Goal: Navigation & Orientation: Understand site structure

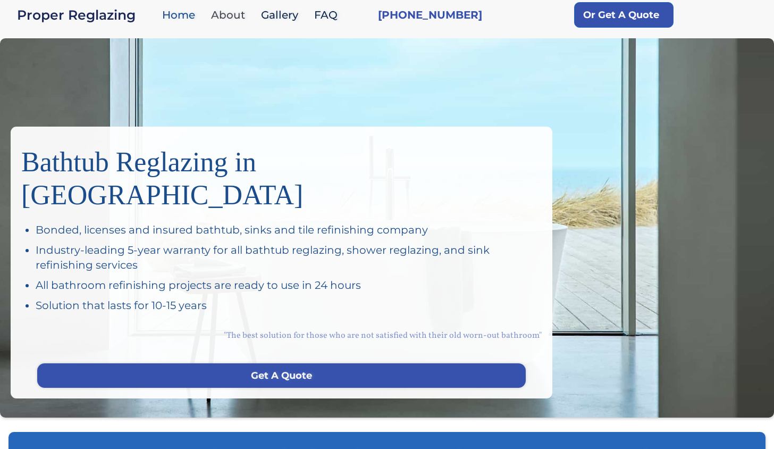
click at [222, 11] on link "About" at bounding box center [231, 15] width 50 height 23
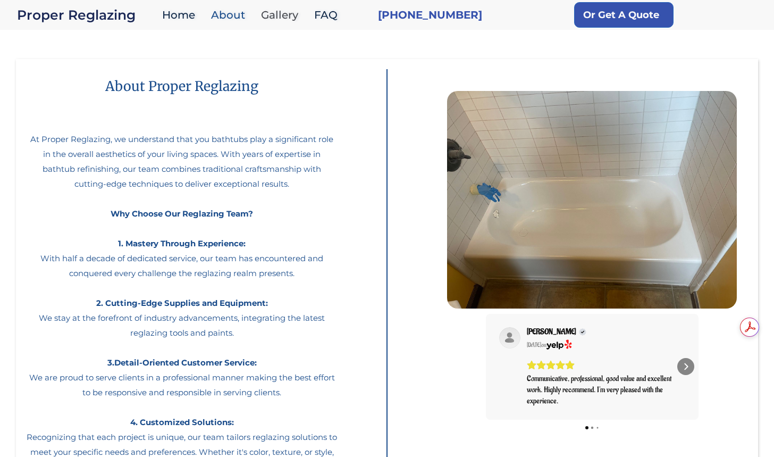
click at [263, 21] on link "Gallery" at bounding box center [282, 15] width 53 height 23
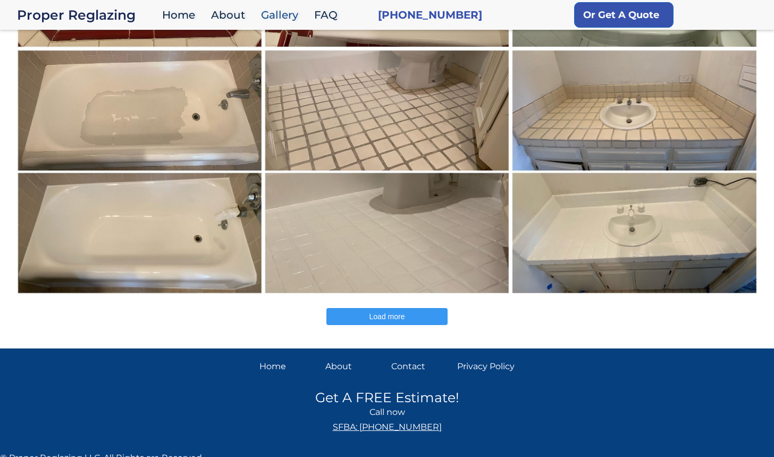
scroll to position [319, 0]
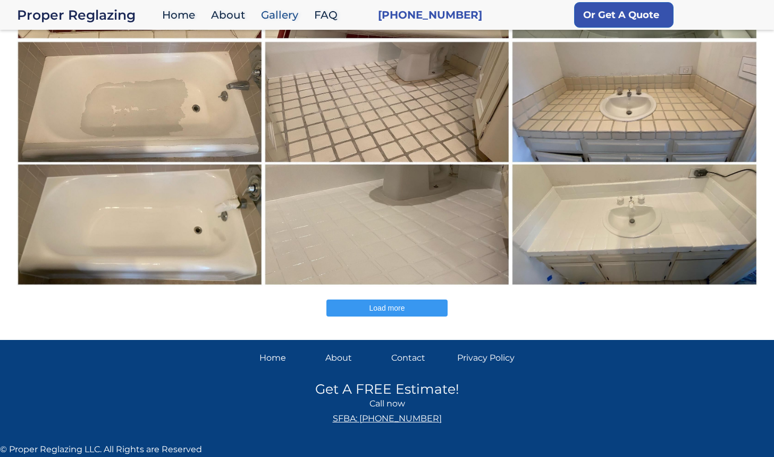
click at [358, 309] on button "Load more" at bounding box center [387, 307] width 121 height 17
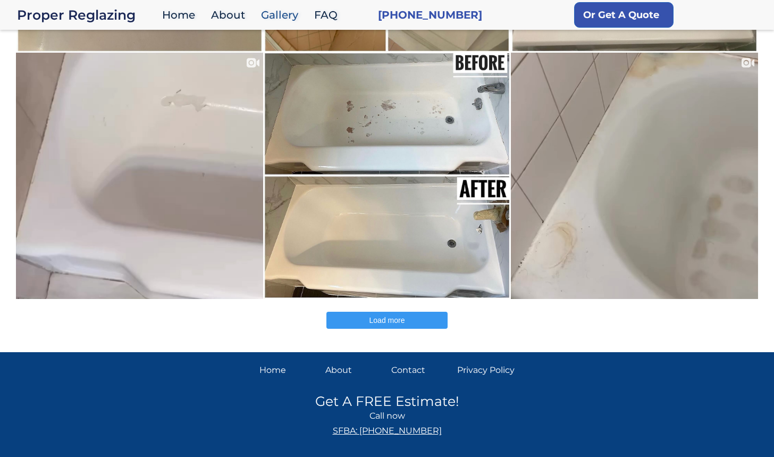
scroll to position [811, 0]
